Goal: Register for event/course

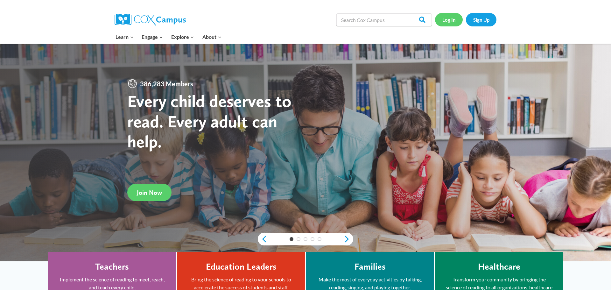
click at [450, 19] on link "Log In" at bounding box center [449, 19] width 28 height 13
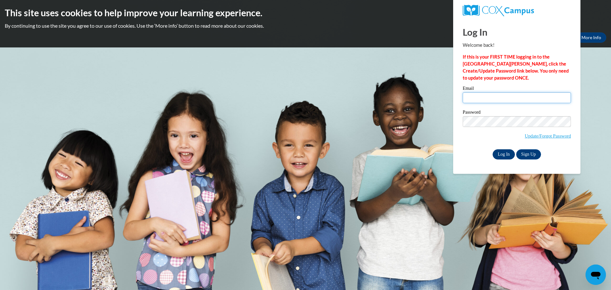
type input "center2@southsidechristian.net"
click at [501, 154] on input "Log In" at bounding box center [503, 154] width 22 height 10
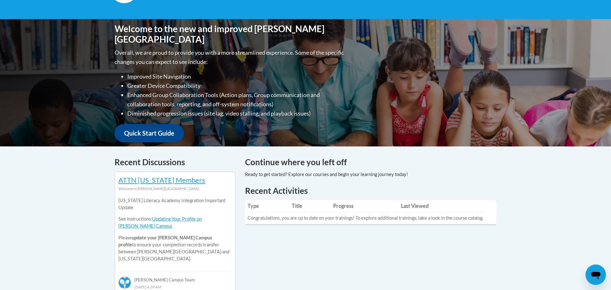
scroll to position [115, 0]
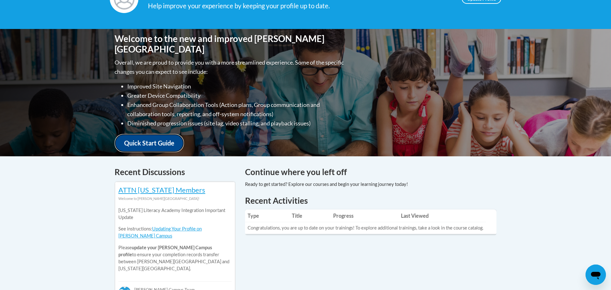
click at [173, 139] on link "Quick Start Guide" at bounding box center [149, 143] width 69 height 18
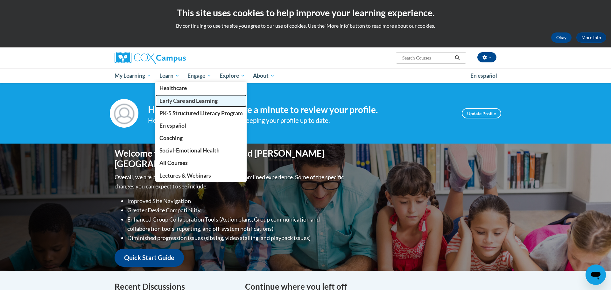
click at [178, 103] on span "Early Care and Learning" at bounding box center [188, 100] width 58 height 7
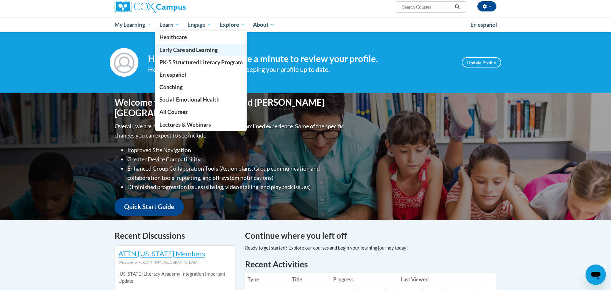
scroll to position [38, 0]
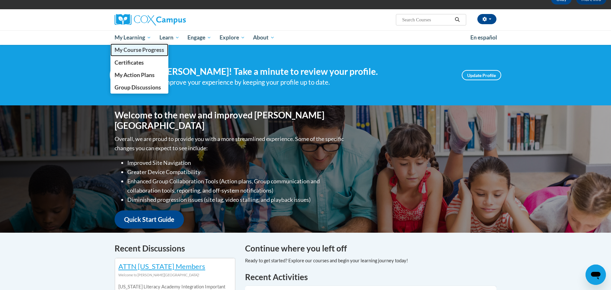
click at [140, 49] on span "My Course Progress" at bounding box center [140, 49] width 50 height 7
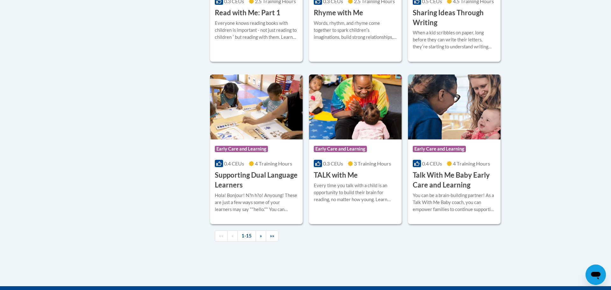
scroll to position [865, 0]
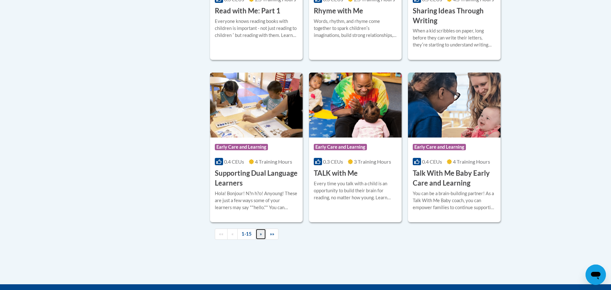
click at [261, 236] on span "»" at bounding box center [261, 233] width 2 height 5
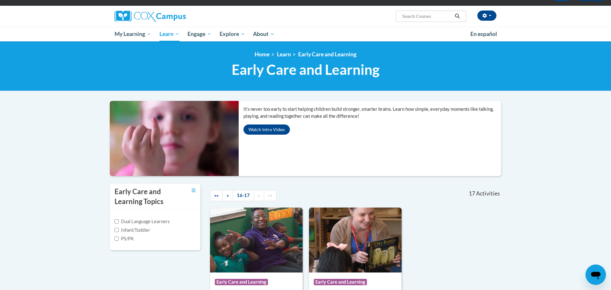
scroll to position [24, 0]
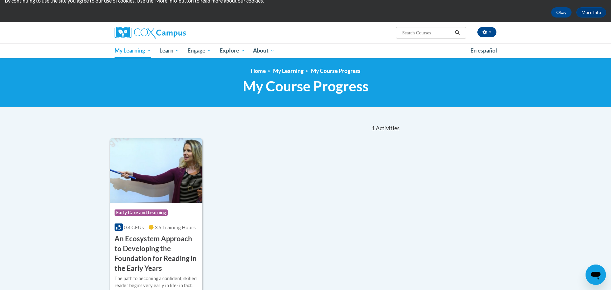
scroll to position [38, 0]
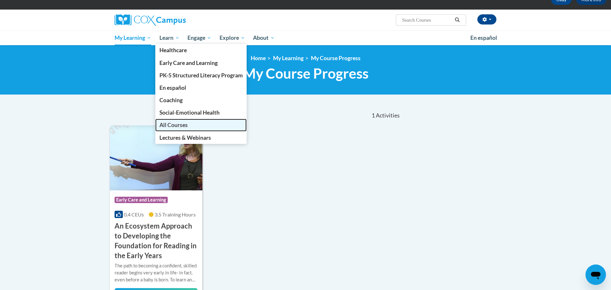
click at [166, 127] on span "All Courses" at bounding box center [173, 125] width 28 height 7
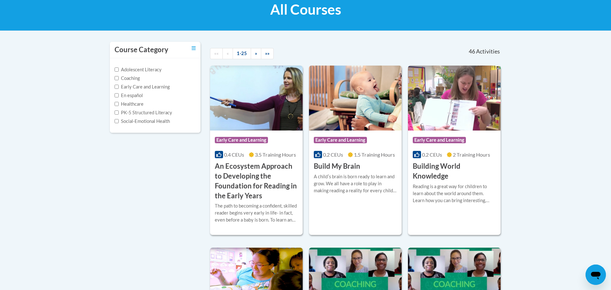
scroll to position [115, 0]
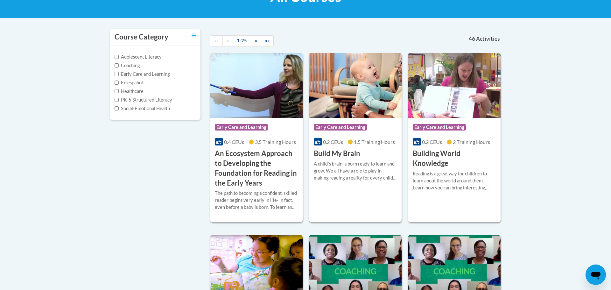
click at [341, 165] on div "A childʹs brain is born ready to learn and grow. We all have a role to play in …" at bounding box center [355, 170] width 83 height 21
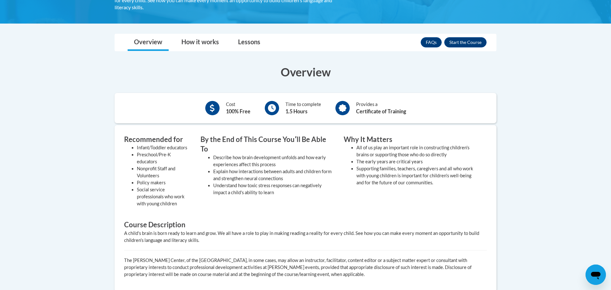
scroll to position [153, 0]
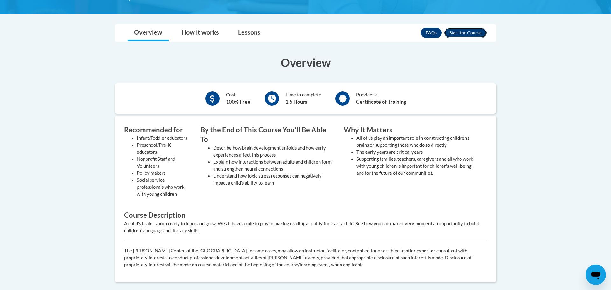
click at [456, 35] on button "Enroll" at bounding box center [465, 33] width 42 height 10
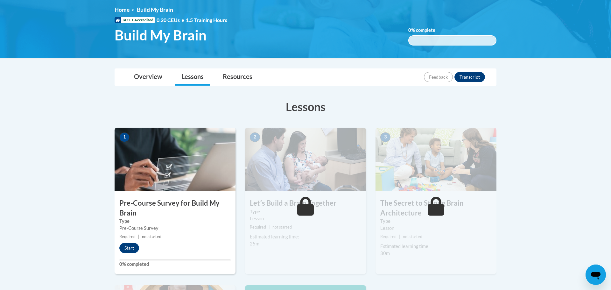
scroll to position [89, 0]
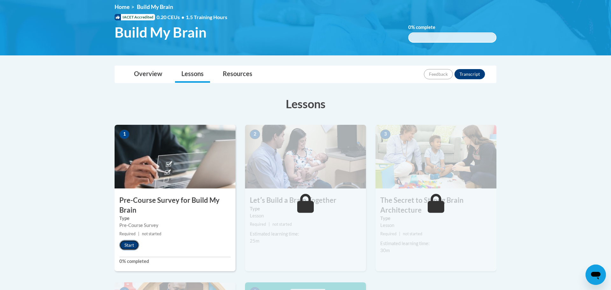
click at [136, 243] on button "Start" at bounding box center [129, 245] width 20 height 10
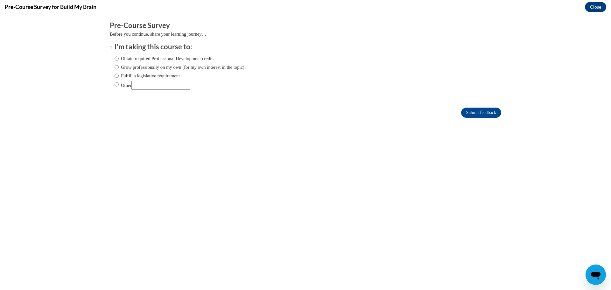
scroll to position [0, 0]
click at [116, 60] on input "Obtain required Professional Development credit." at bounding box center [117, 58] width 4 height 7
radio input "true"
click at [476, 111] on input "Submit feedback" at bounding box center [481, 113] width 40 height 10
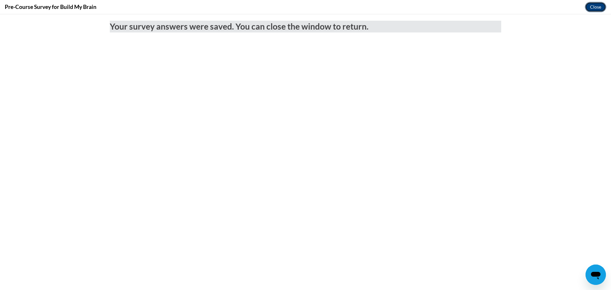
click at [598, 3] on button "Close" at bounding box center [595, 7] width 21 height 10
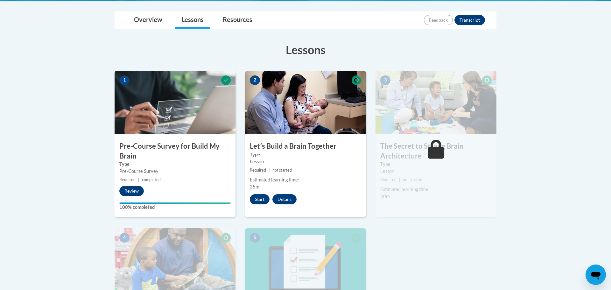
scroll to position [140, 0]
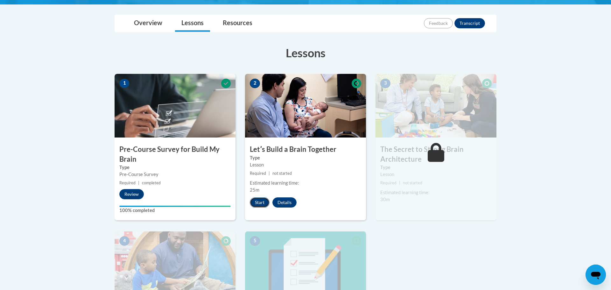
click at [263, 205] on button "Start" at bounding box center [260, 202] width 20 height 10
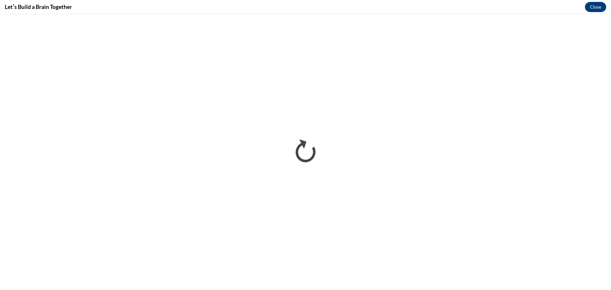
scroll to position [0, 0]
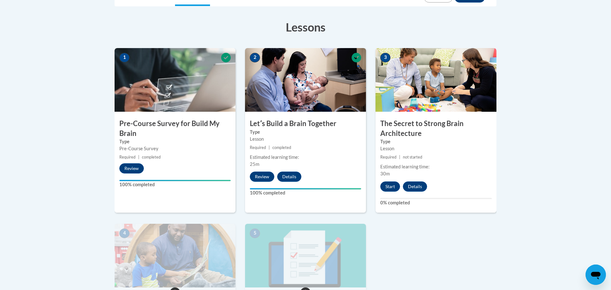
scroll to position [165, 0]
click at [390, 188] on button "Start" at bounding box center [390, 187] width 20 height 10
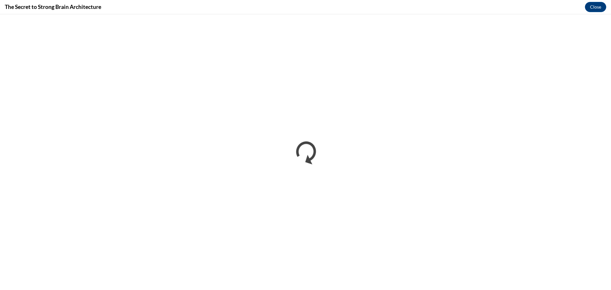
scroll to position [0, 0]
